Goal: Find specific page/section

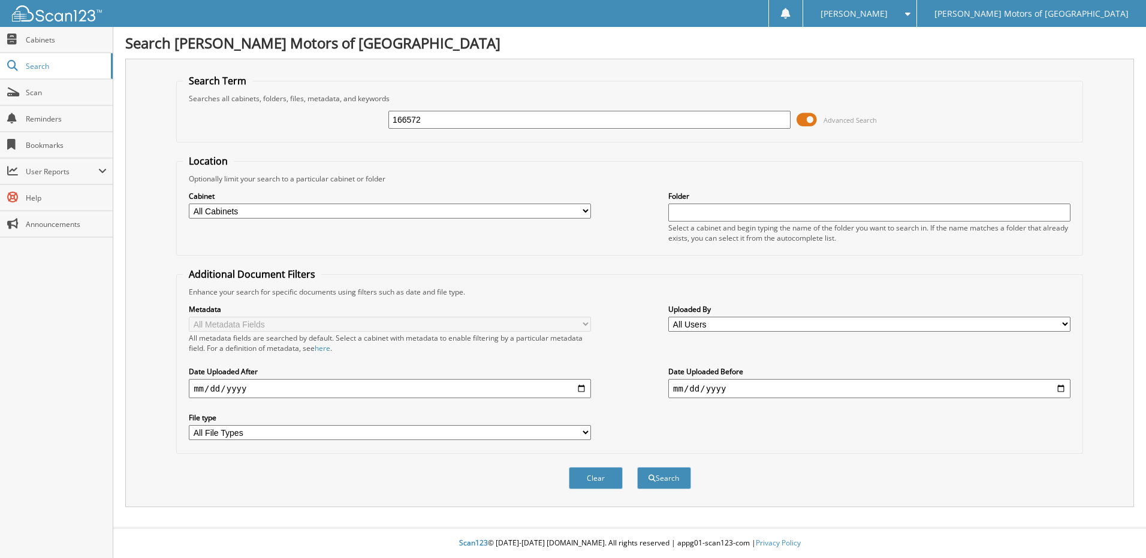
type input "166572"
click at [637, 467] on button "Search" at bounding box center [664, 478] width 54 height 22
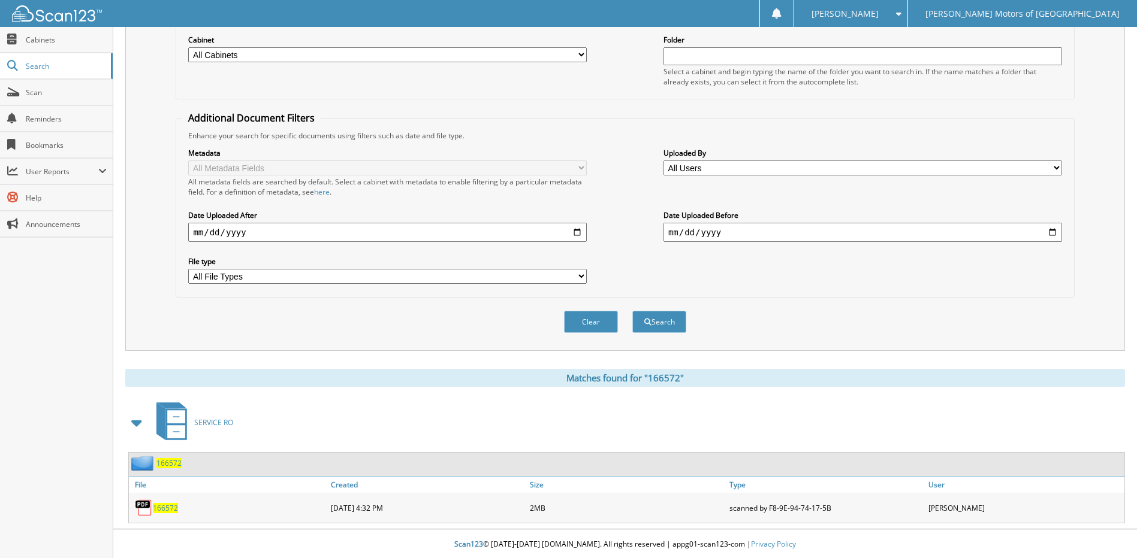
scroll to position [158, 0]
click at [158, 504] on span "166572" at bounding box center [165, 507] width 25 height 10
click at [901, 11] on div "[PERSON_NAME]" at bounding box center [850, 13] width 101 height 27
click at [170, 506] on span "166572" at bounding box center [165, 507] width 25 height 10
